Goal: Transaction & Acquisition: Book appointment/travel/reservation

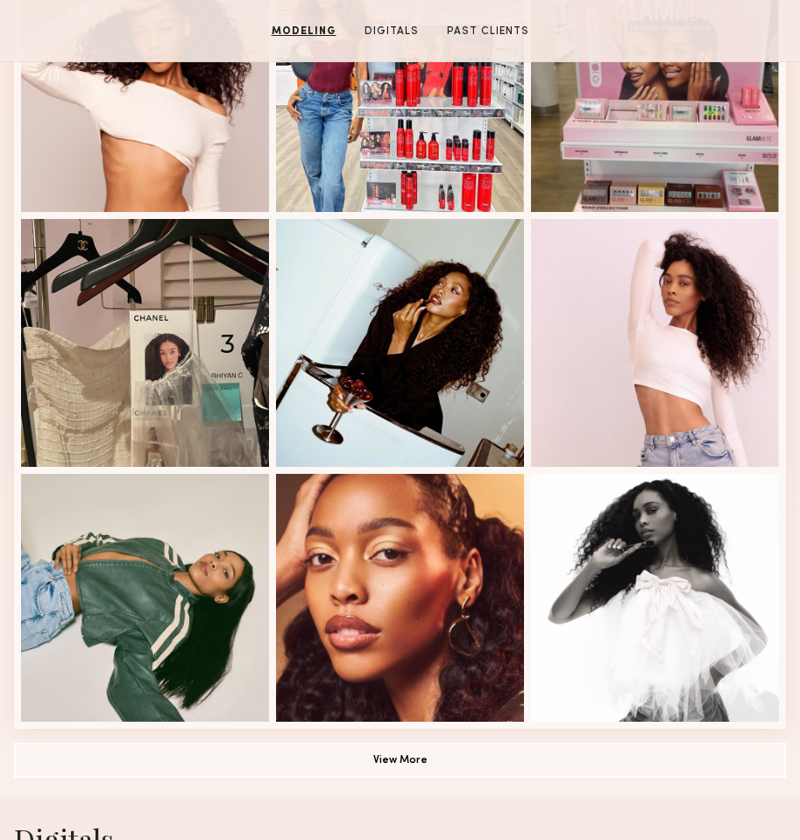
scroll to position [60, 0]
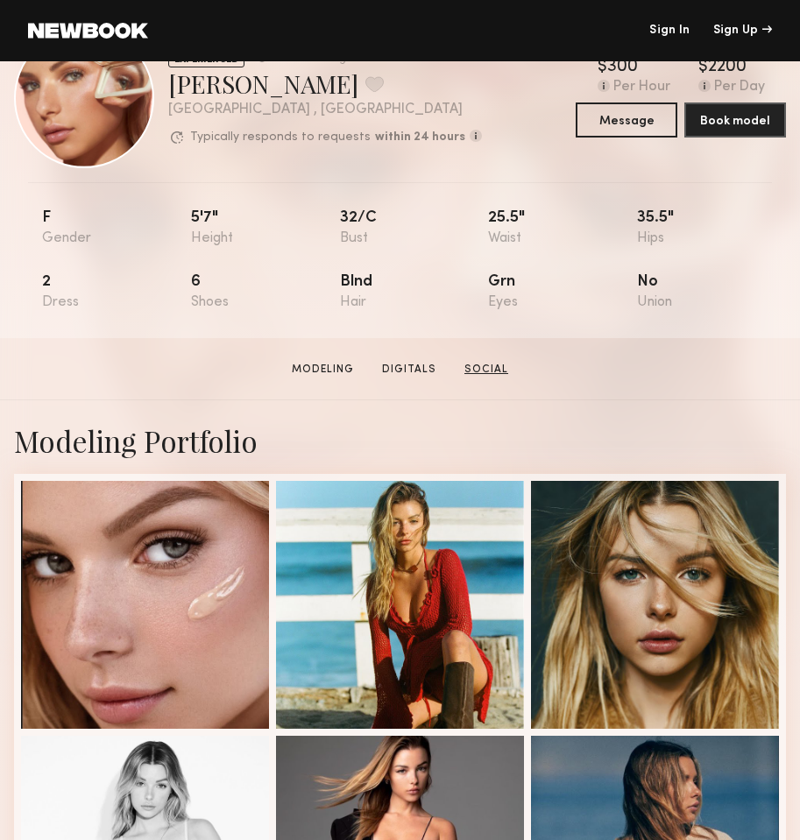
click at [500, 365] on link "Social" at bounding box center [486, 370] width 58 height 16
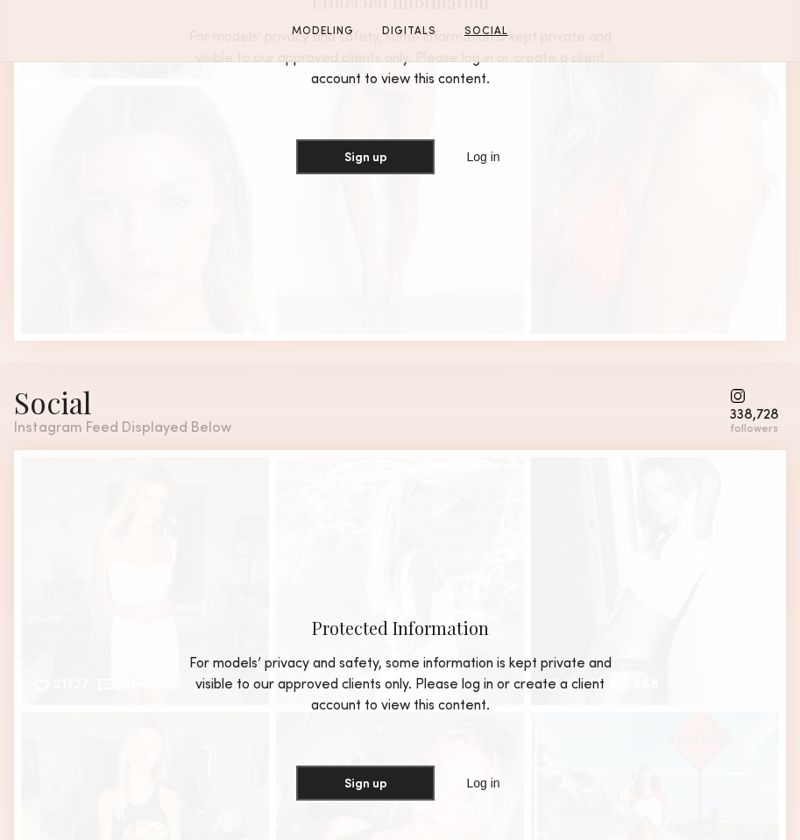
scroll to position [2139, 0]
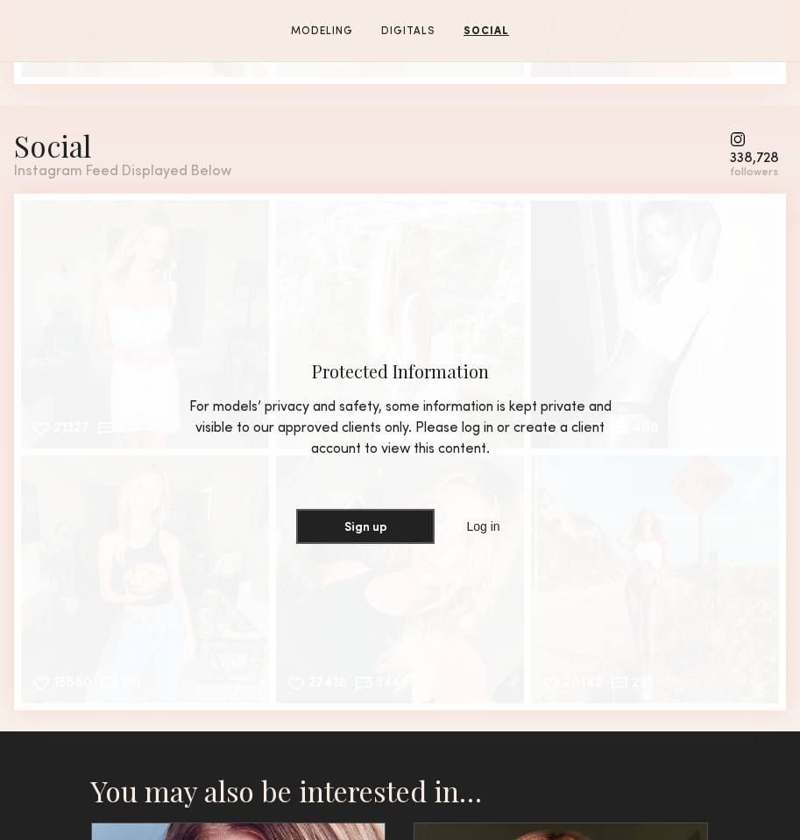
click at [564, 158] on div "Social Instagram Feed Displayed Below 338,728 followers" at bounding box center [400, 152] width 772 height 53
click at [487, 154] on div "Social Instagram Feed Displayed Below 338,728 followers" at bounding box center [400, 152] width 772 height 53
click at [466, 138] on div "Social Instagram Feed Displayed Below 338,728 followers" at bounding box center [400, 152] width 772 height 53
click at [549, 165] on div "Social Instagram Feed Displayed Below 338,728 followers" at bounding box center [400, 152] width 772 height 53
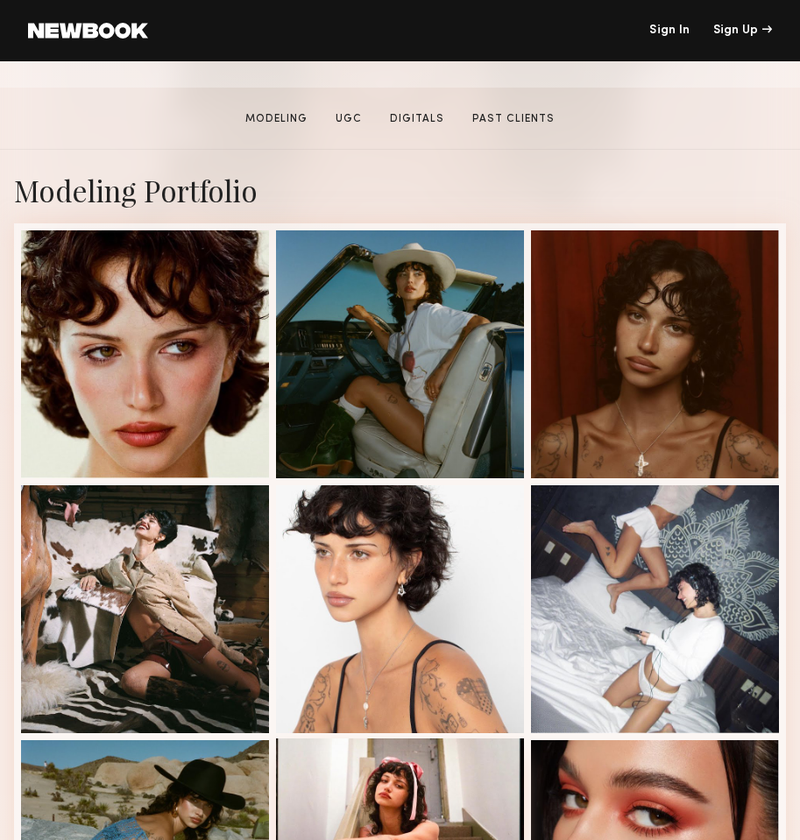
scroll to position [734, 0]
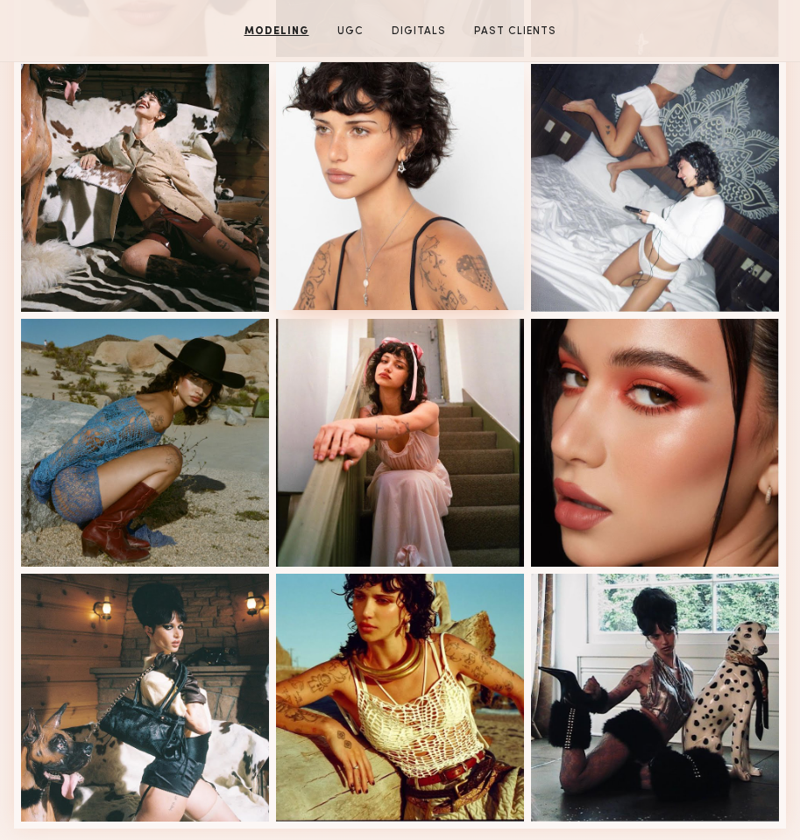
click at [416, 203] on div at bounding box center [400, 186] width 248 height 248
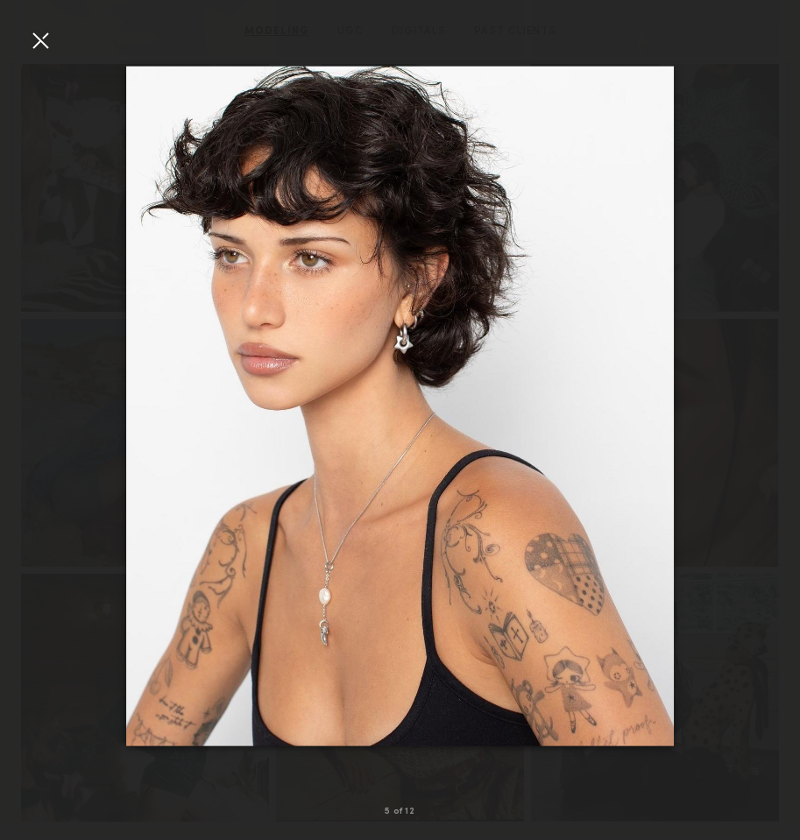
click at [46, 44] on div at bounding box center [40, 40] width 28 height 28
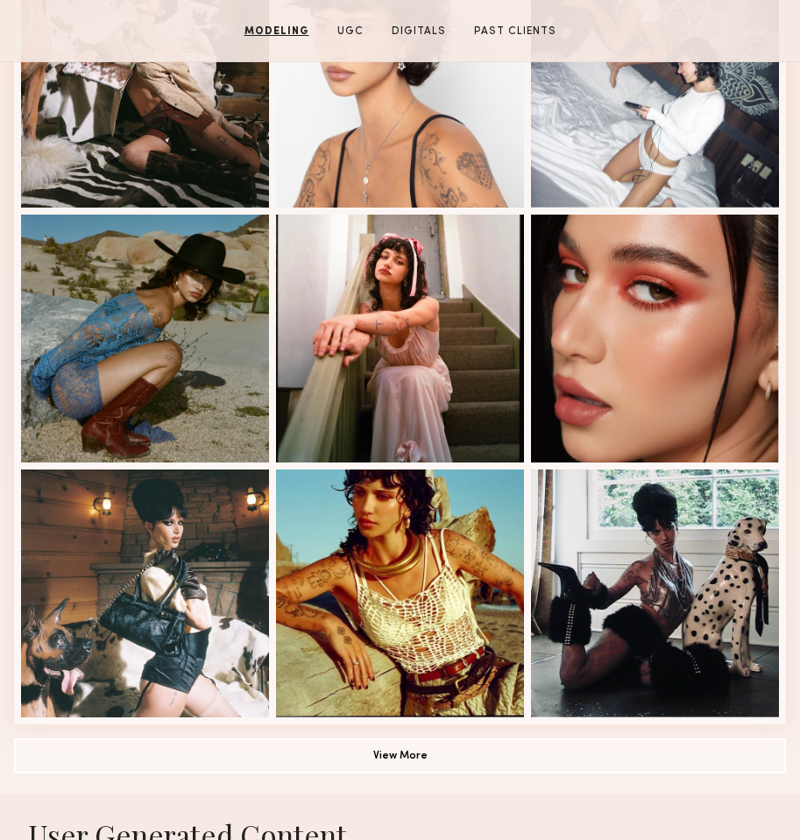
scroll to position [1036, 0]
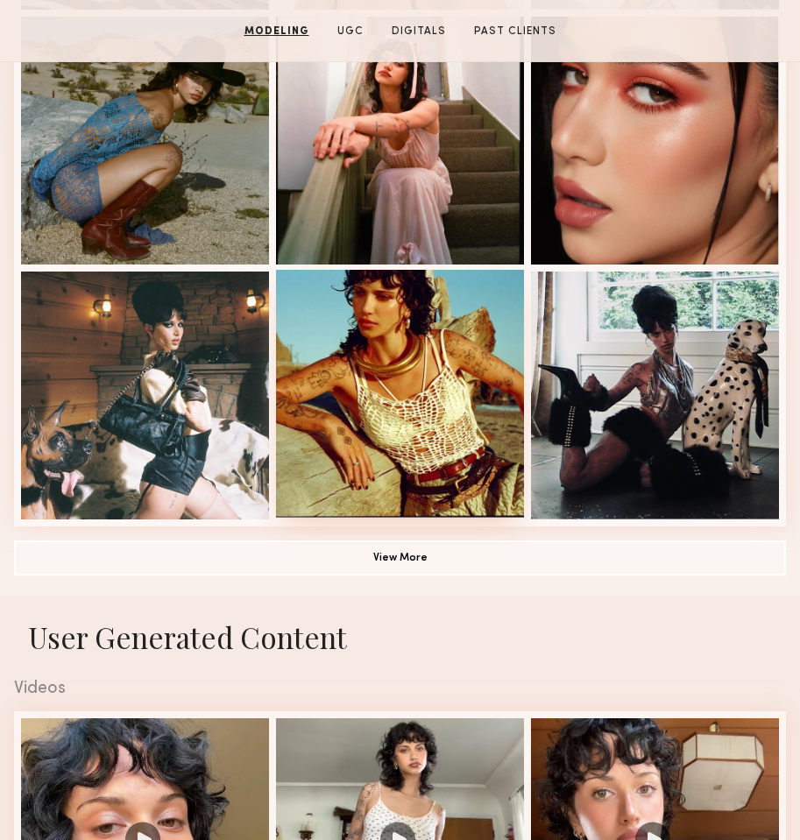
click at [379, 443] on div at bounding box center [400, 394] width 248 height 248
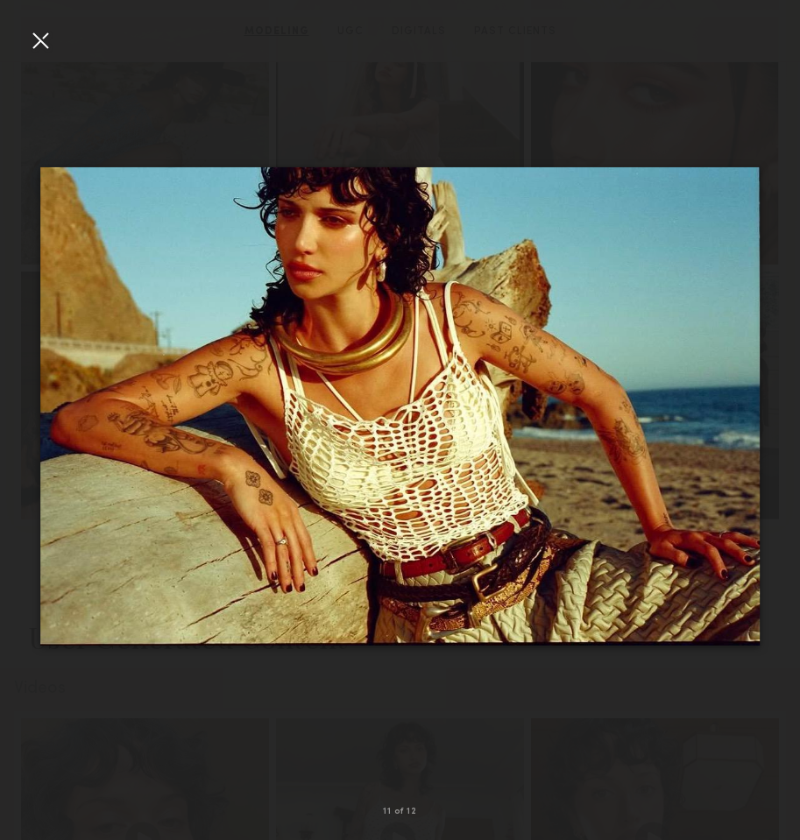
click at [666, 694] on div at bounding box center [400, 406] width 800 height 756
click at [782, 406] on common-icon at bounding box center [772, 407] width 28 height 28
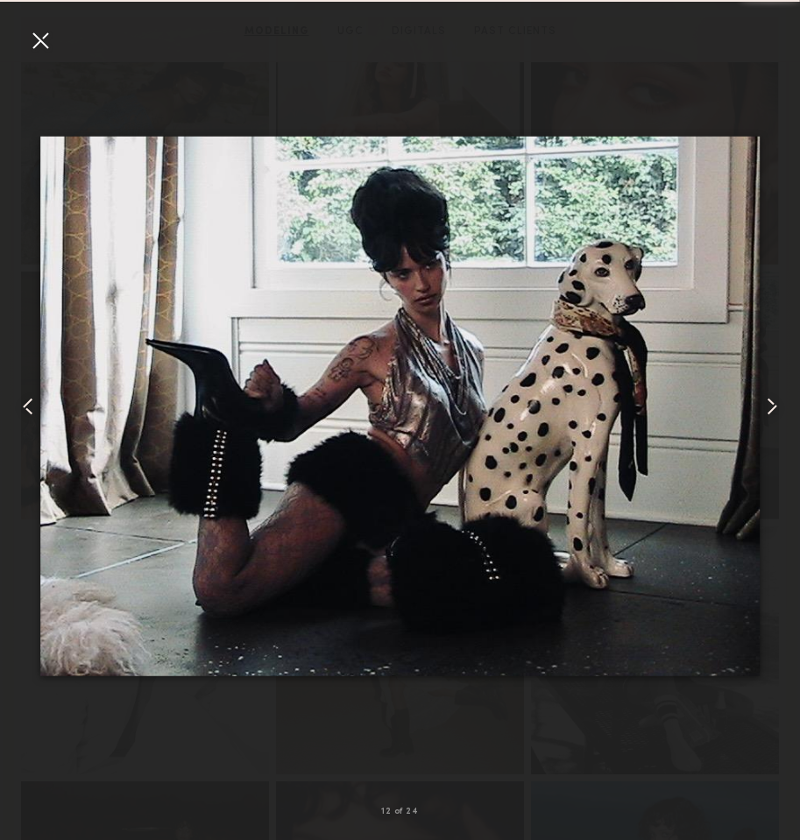
click at [776, 404] on common-icon at bounding box center [772, 407] width 28 height 28
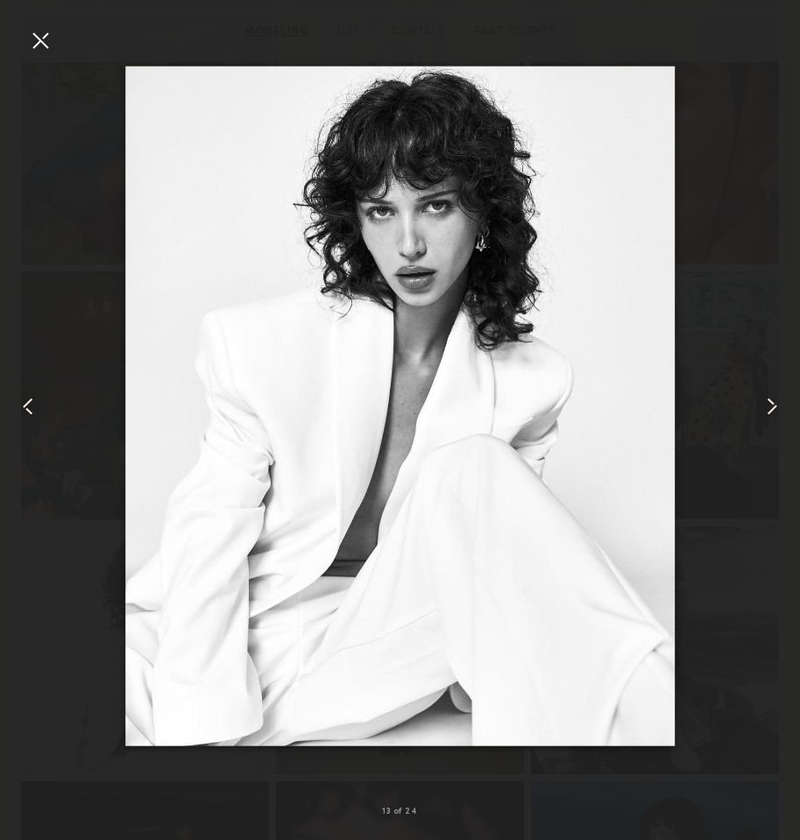
click at [776, 404] on common-icon at bounding box center [772, 407] width 28 height 28
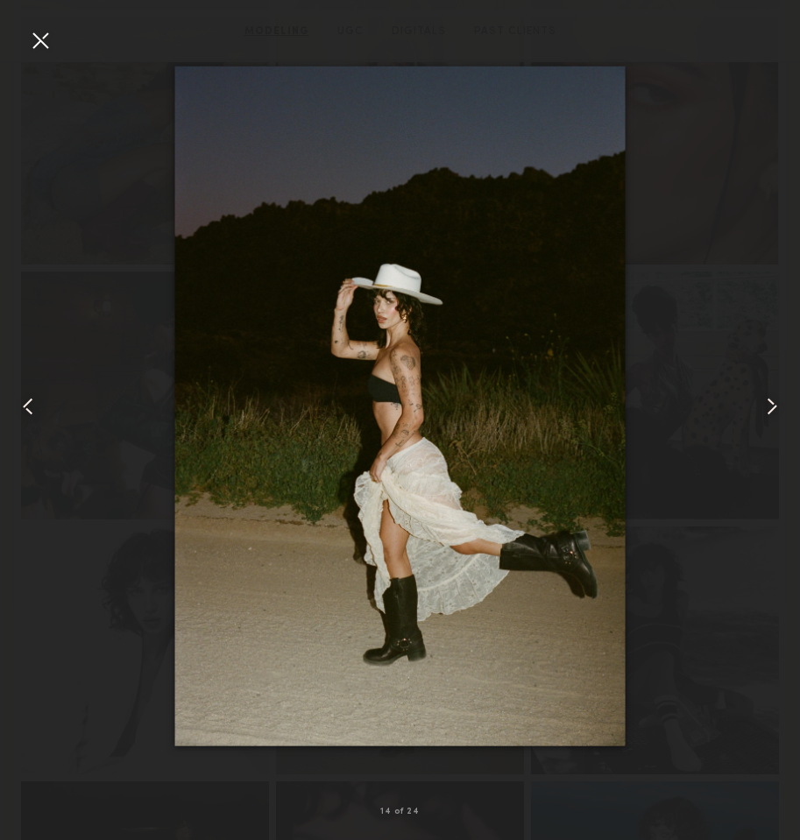
click at [29, 406] on common-icon at bounding box center [28, 407] width 28 height 28
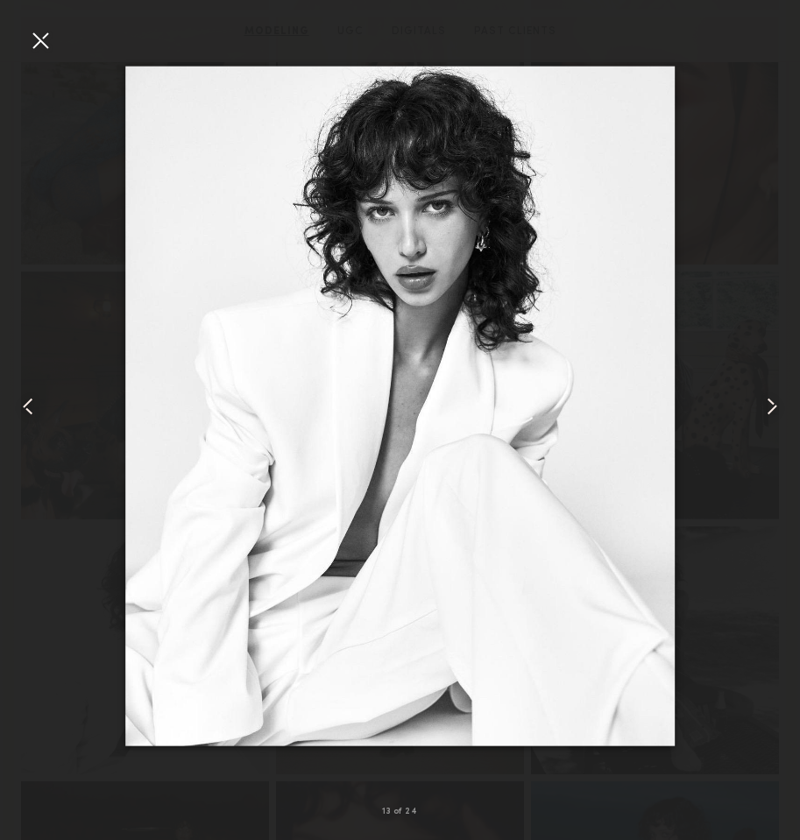
click at [38, 35] on div at bounding box center [40, 40] width 28 height 28
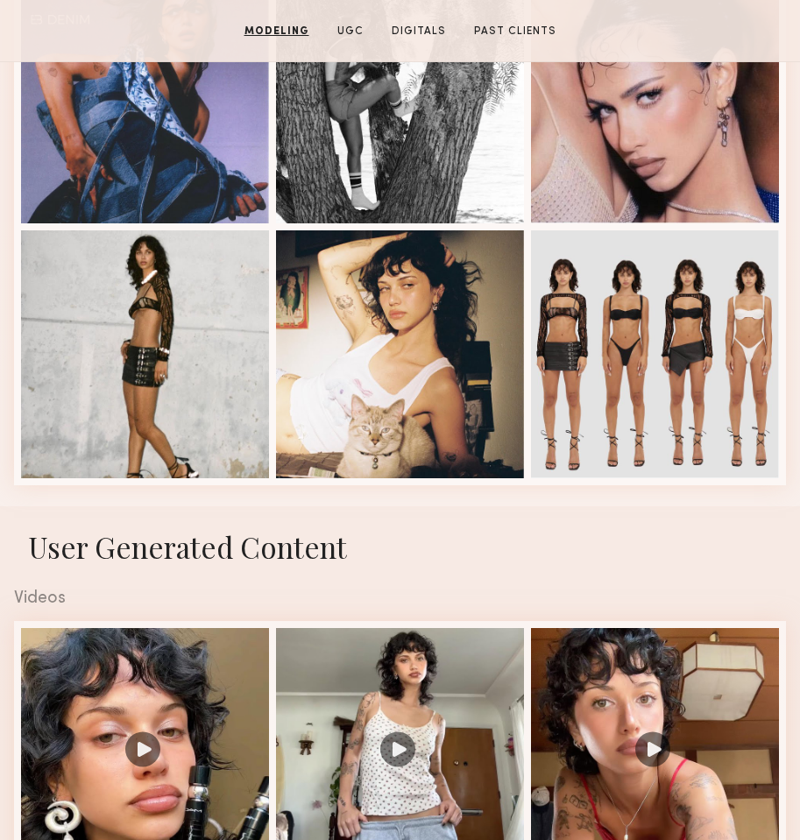
scroll to position [2098, 0]
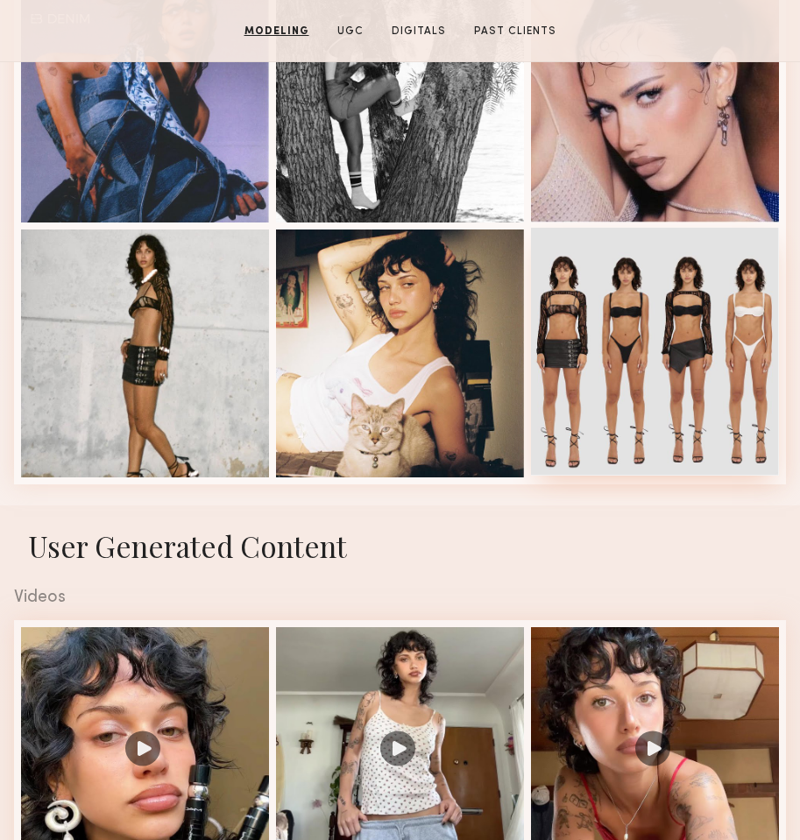
click at [633, 405] on div at bounding box center [655, 352] width 248 height 248
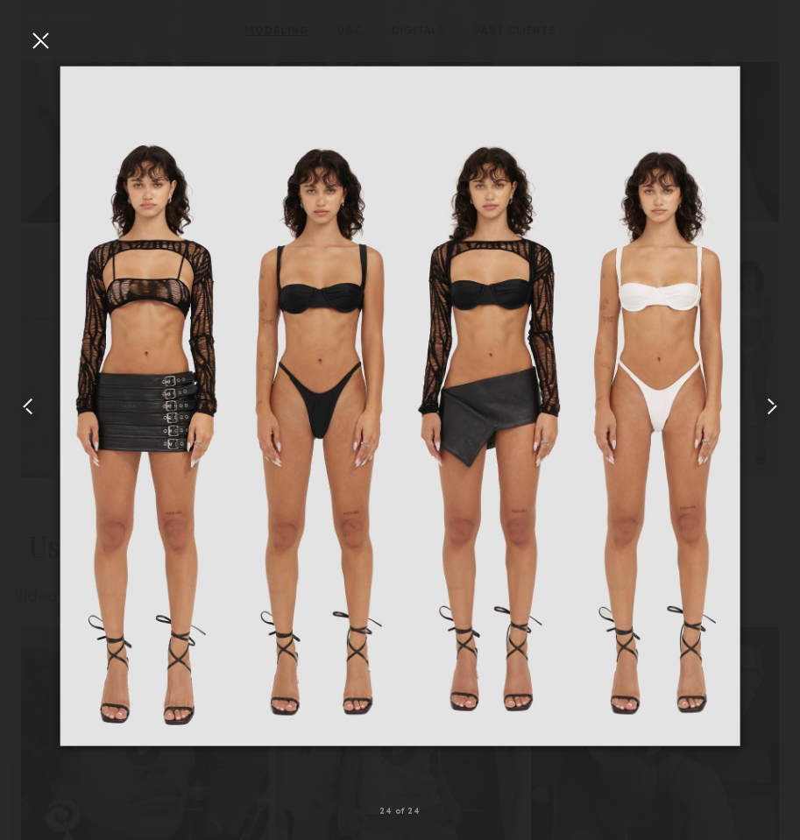
click at [768, 289] on div at bounding box center [784, 406] width 32 height 756
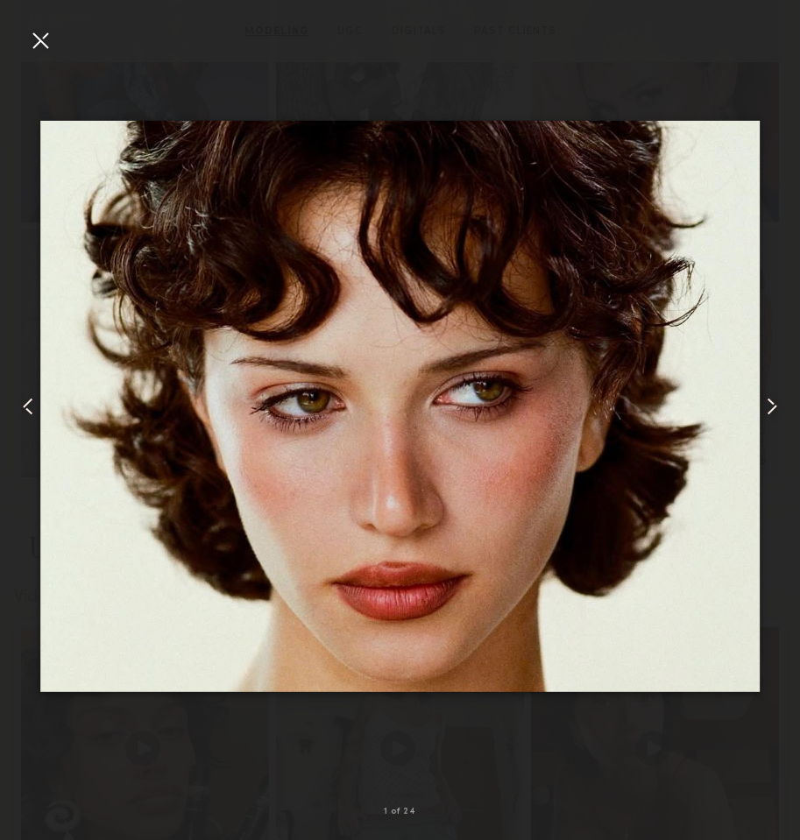
click at [40, 42] on div at bounding box center [40, 40] width 28 height 28
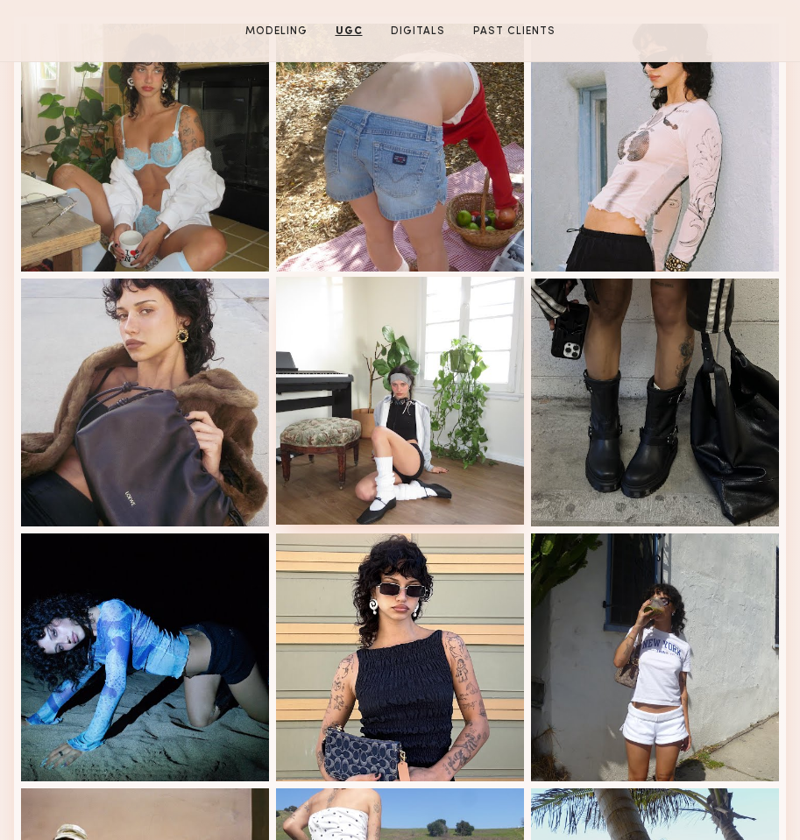
scroll to position [3298, 0]
